Goal: Task Accomplishment & Management: Use online tool/utility

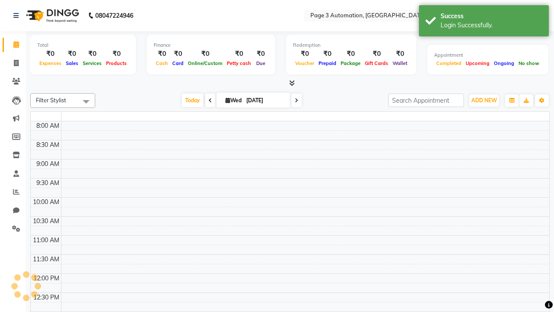
select select "en"
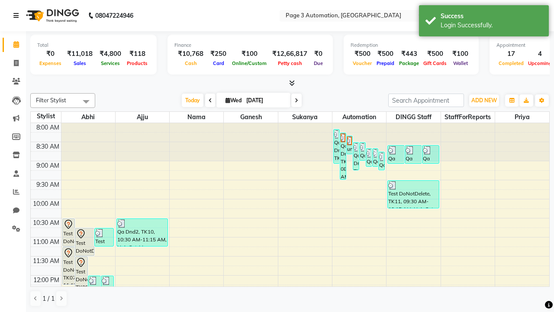
click at [18, 16] on icon at bounding box center [15, 16] width 5 height 6
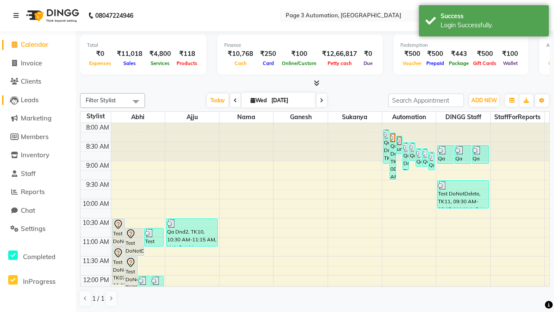
click at [38, 100] on span "Leads" at bounding box center [30, 100] width 18 height 8
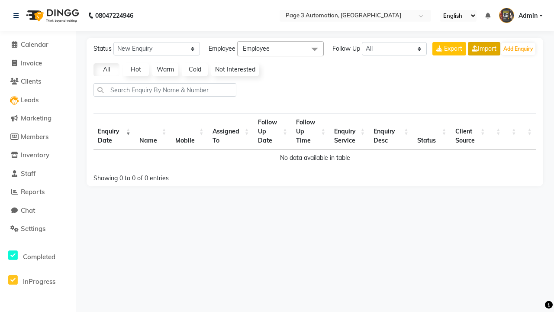
click at [483, 48] on link "Import" at bounding box center [484, 48] width 32 height 13
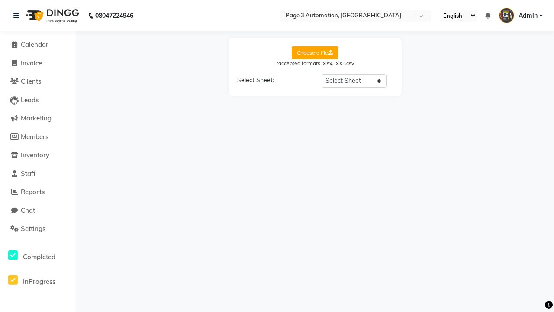
select select "Sheet1"
select select "Name"
select select "Mobile Number"
select select "Date"
select select "Description"
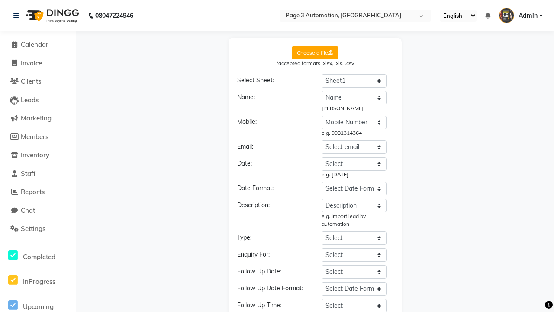
select select "DD-MM-YYYY"
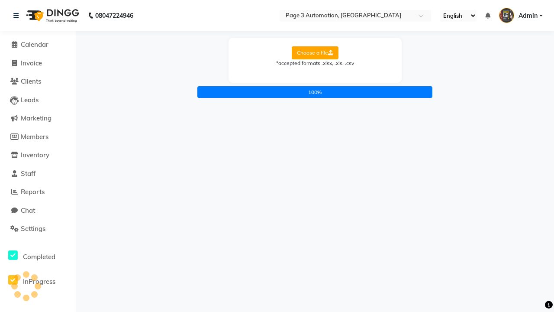
scroll to position [0, 0]
click at [18, 16] on icon at bounding box center [15, 16] width 5 height 6
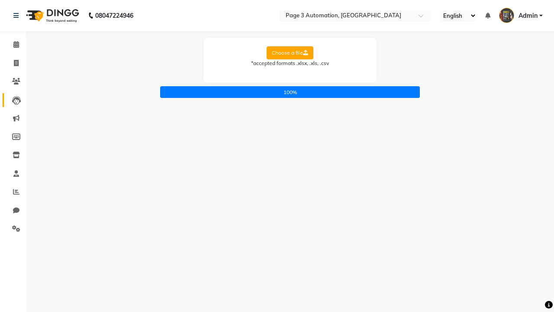
click at [13, 100] on icon at bounding box center [16, 100] width 9 height 9
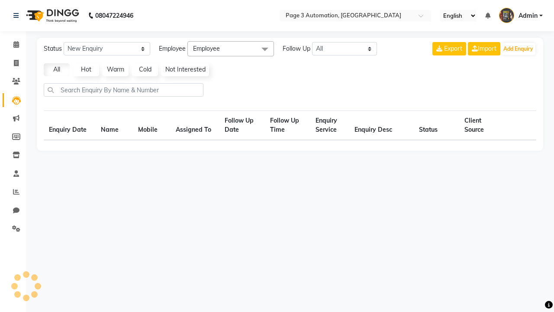
select select "10"
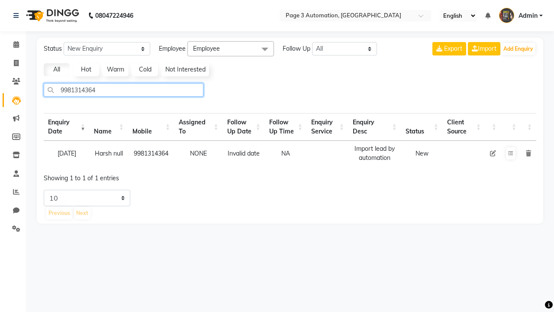
type input "9981314364"
